Goal: Register for event/course

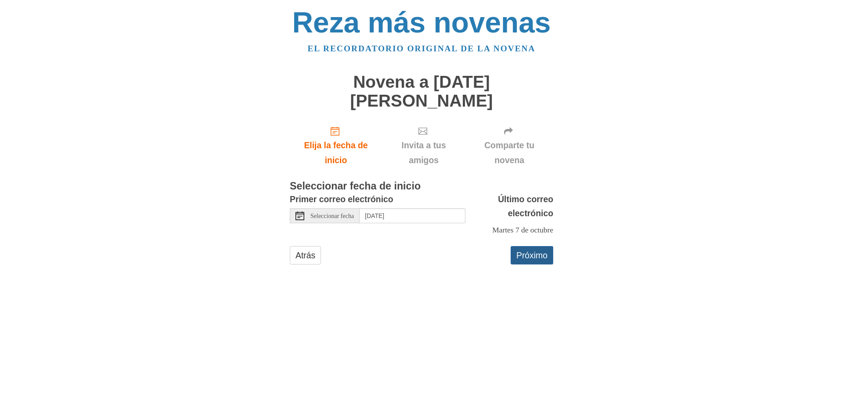
click at [537, 251] on font "Próximo" at bounding box center [531, 256] width 31 height 10
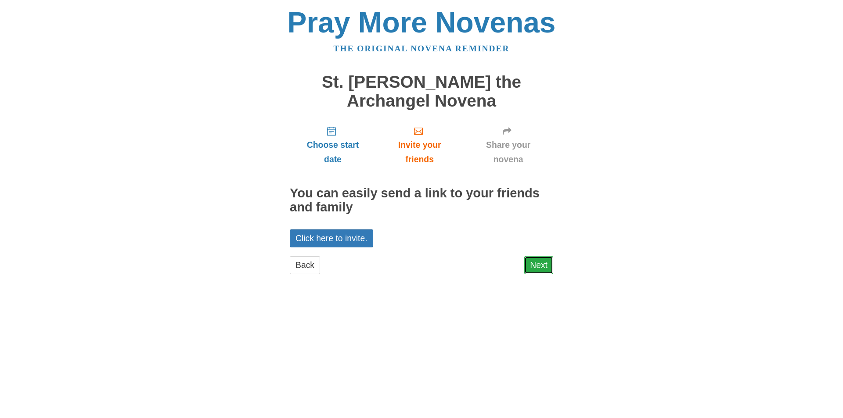
click at [540, 263] on link "Next" at bounding box center [538, 265] width 29 height 18
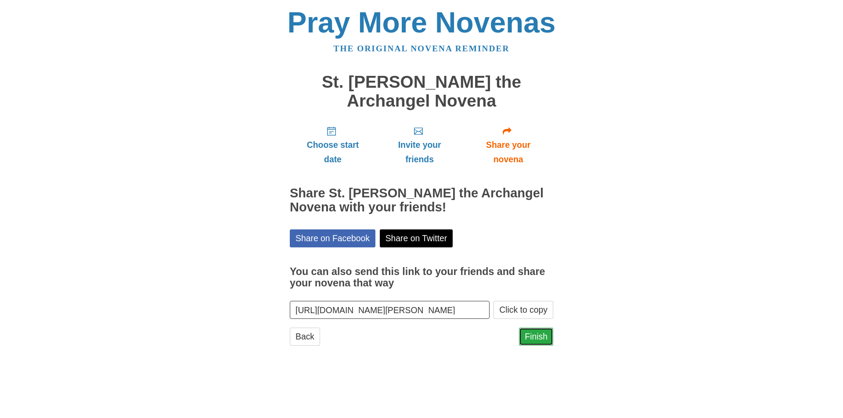
click at [534, 336] on link "Finish" at bounding box center [536, 337] width 34 height 18
